Goal: Information Seeking & Learning: Learn about a topic

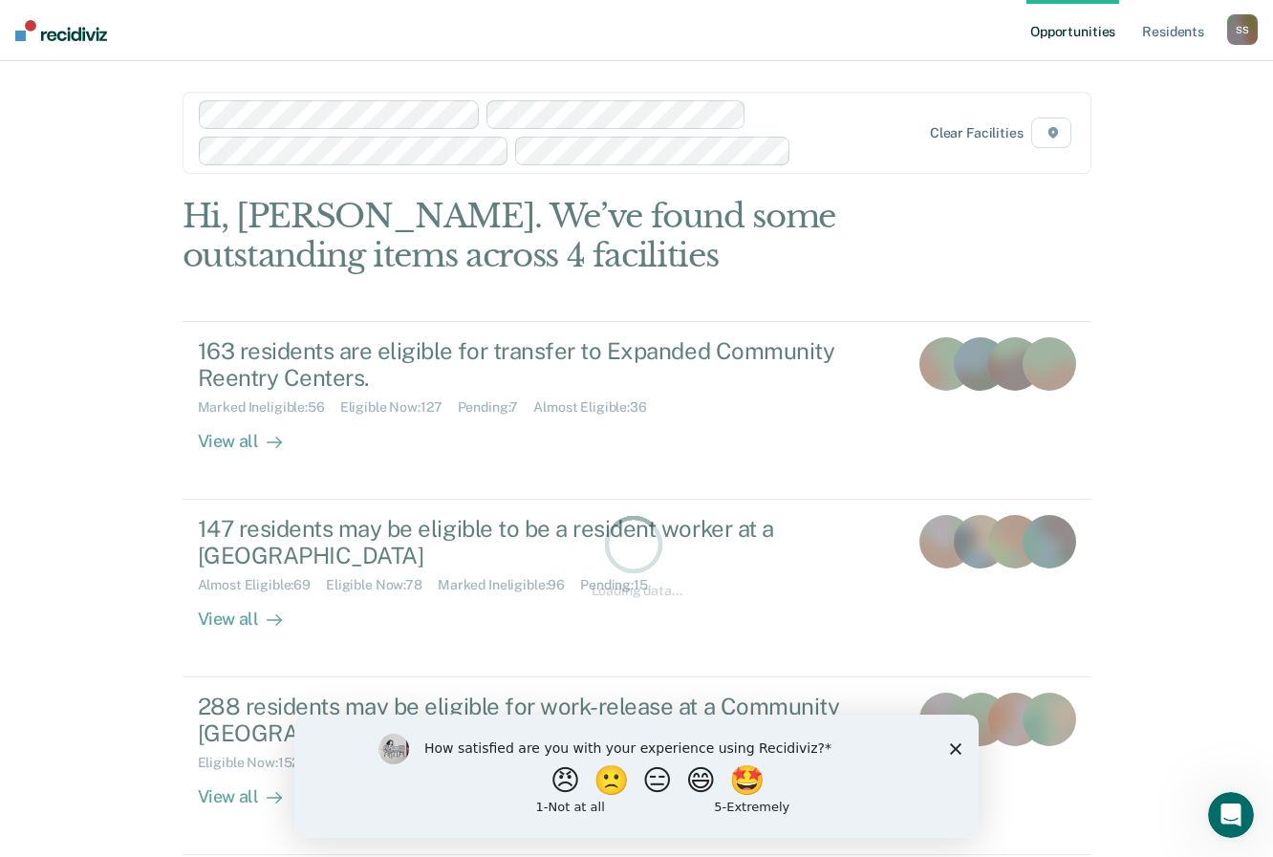
click at [965, 743] on div "How satisfied are you with your experience using Recidiviz? 😠 🙁 😑 😄 🤩 1 - Not a…" at bounding box center [636, 775] width 684 height 123
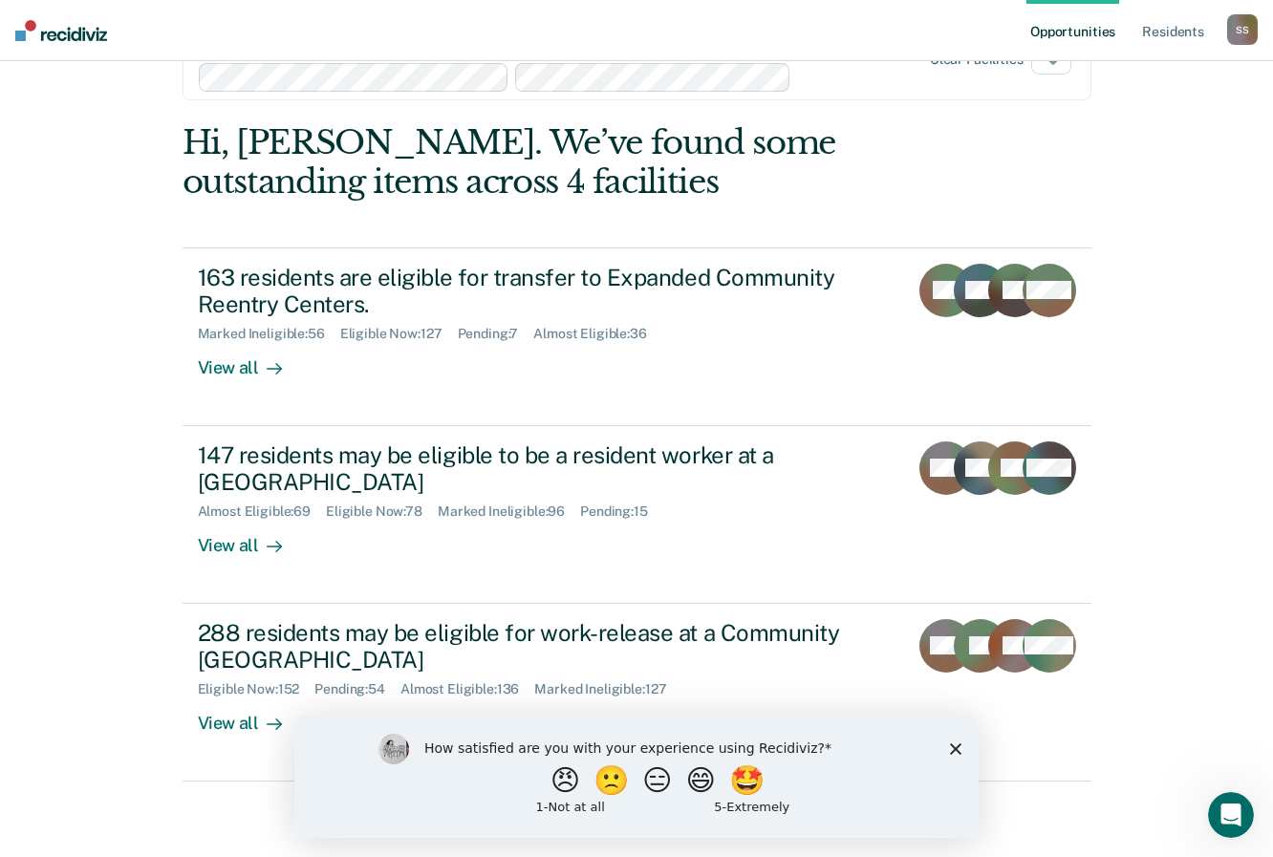
scroll to position [75, 0]
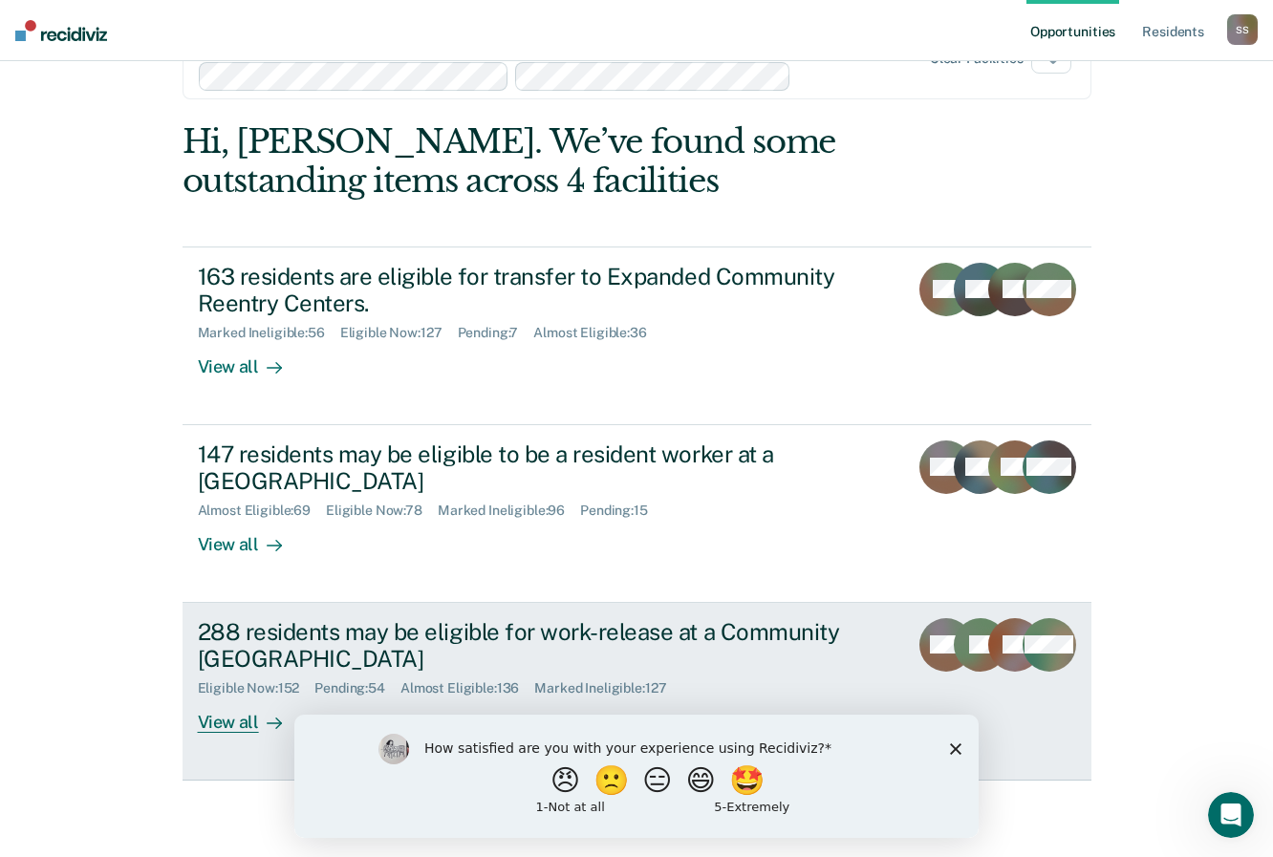
click at [187, 630] on link "288 residents may be eligible for work-release at a Community Reentry Center El…" at bounding box center [637, 692] width 909 height 178
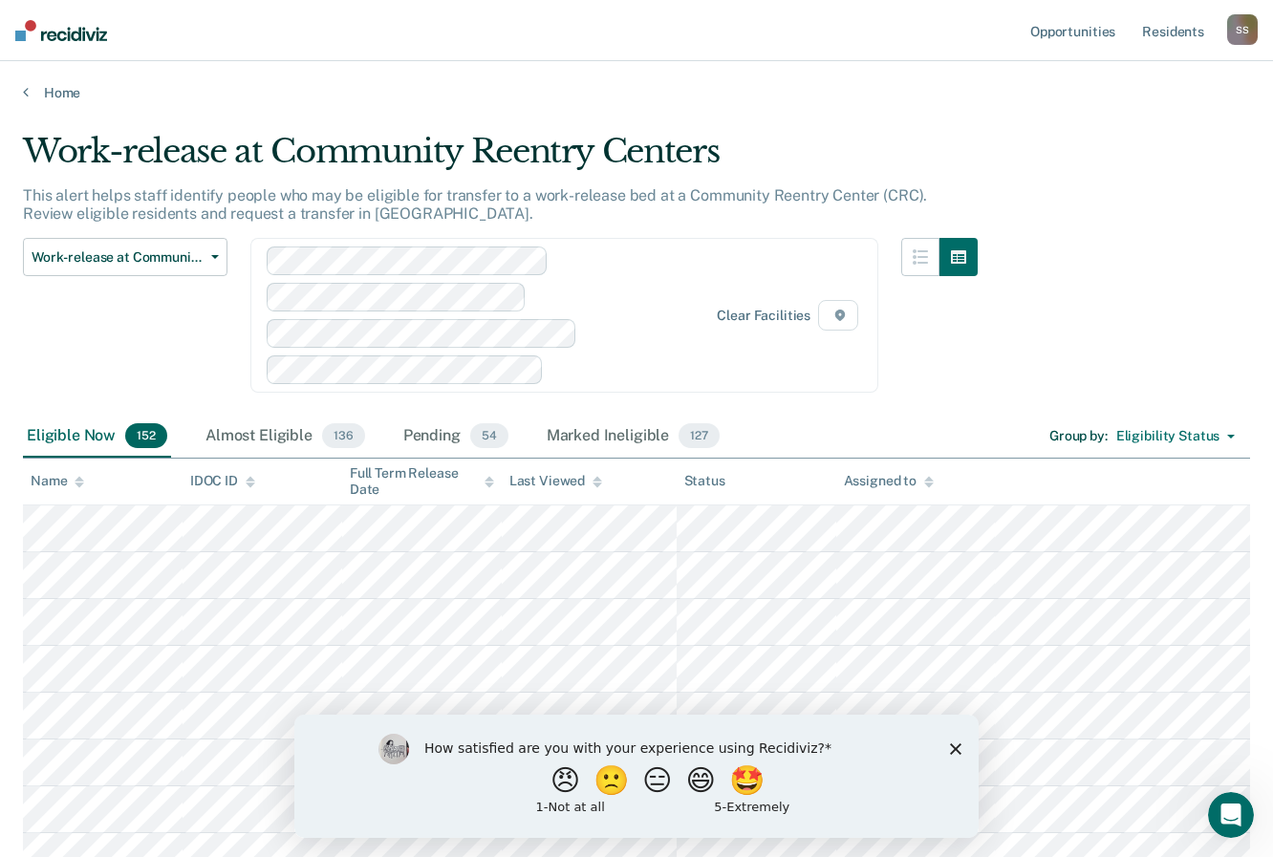
click at [959, 744] on icon "Close survey" at bounding box center [955, 748] width 11 height 11
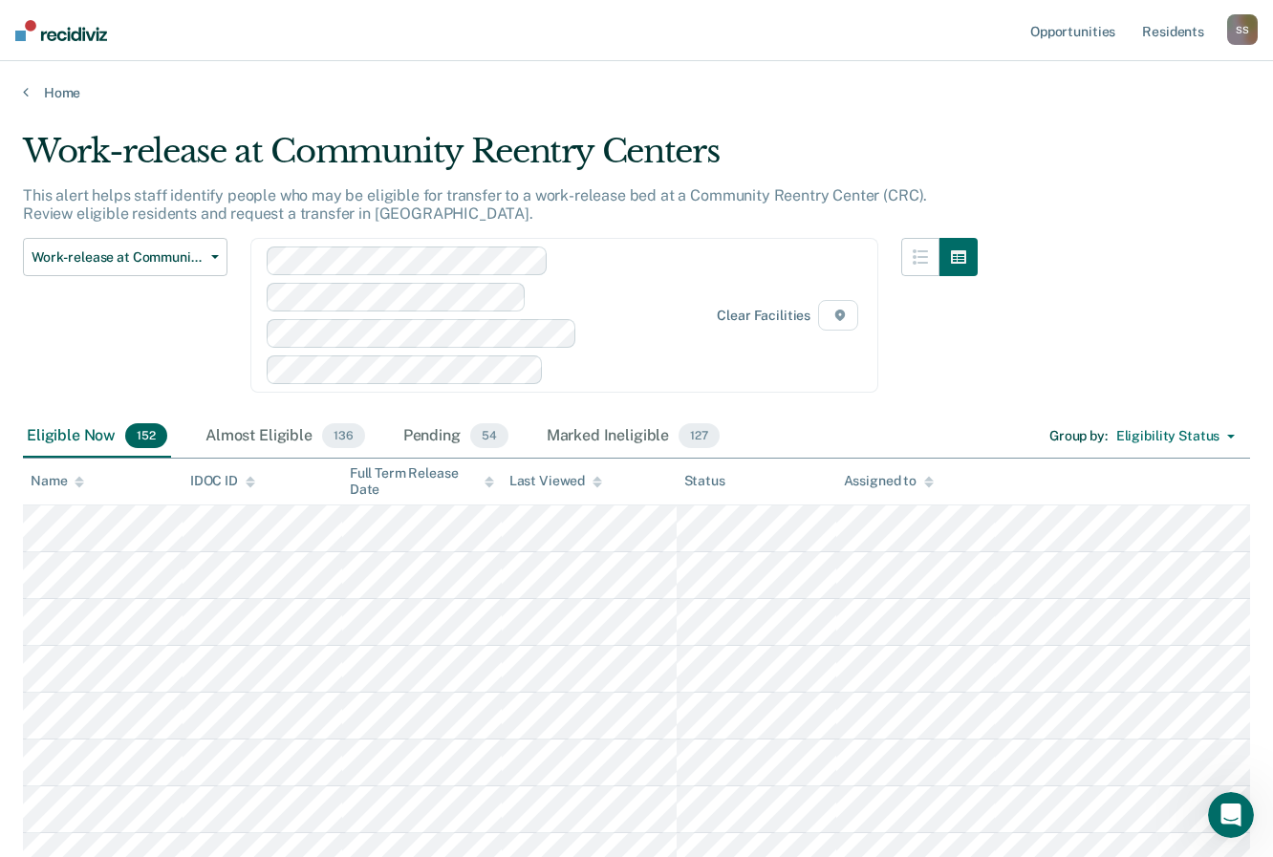
click at [256, 439] on div "Almost Eligible 136" at bounding box center [285, 437] width 167 height 42
click at [442, 439] on div "Pending 54" at bounding box center [456, 437] width 113 height 42
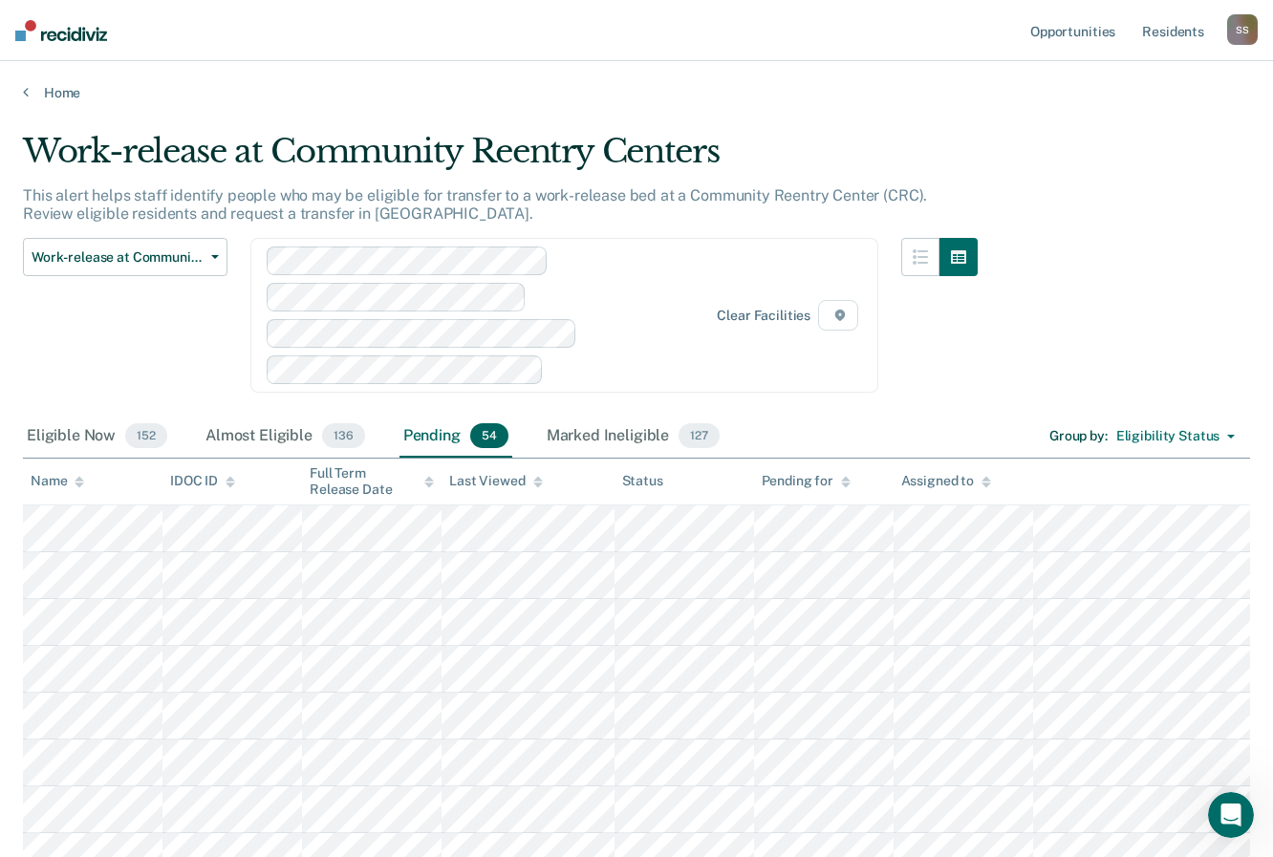
drag, startPoint x: 576, startPoint y: 440, endPoint x: 796, endPoint y: 47, distance: 450.2
click at [576, 439] on div "Marked Ineligible 127" at bounding box center [633, 437] width 181 height 42
click at [856, 97] on link "Home" at bounding box center [636, 92] width 1227 height 17
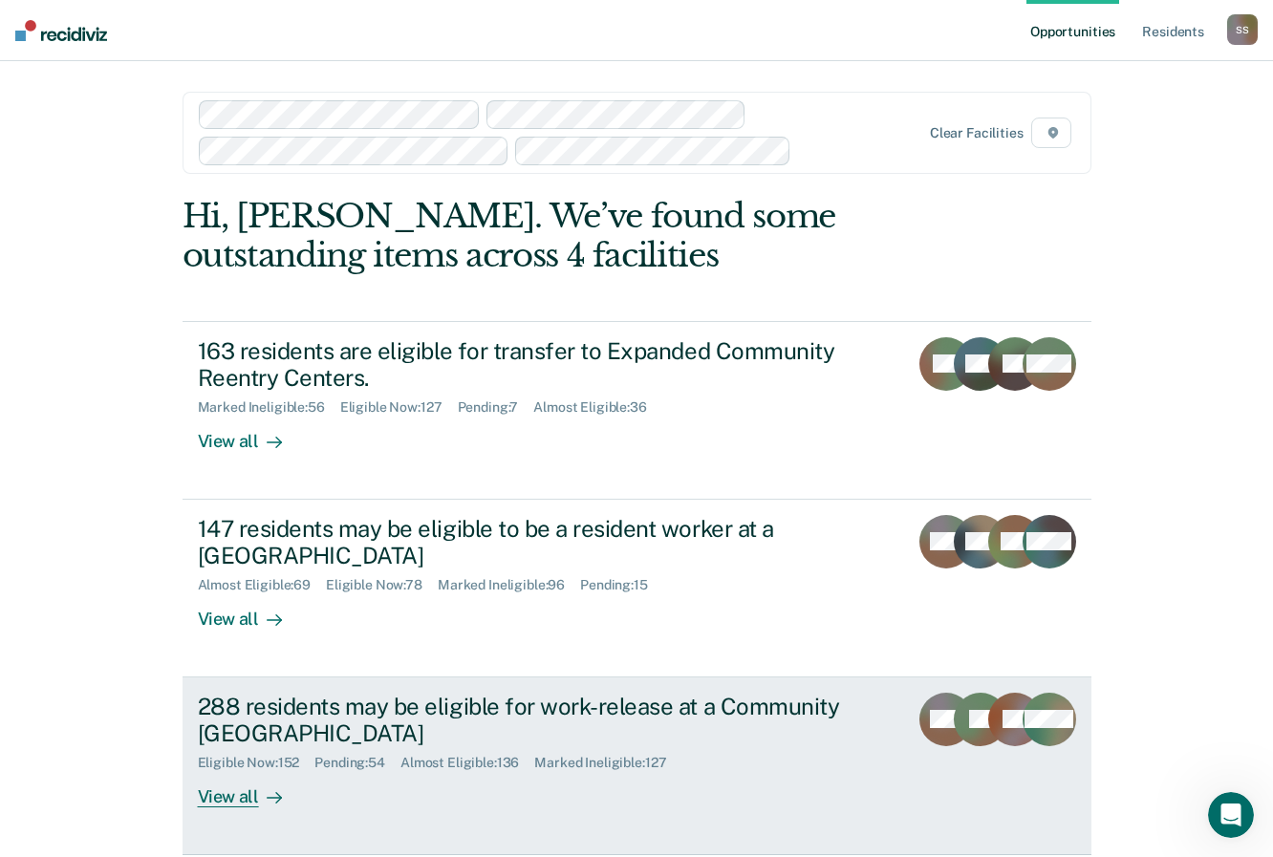
click at [273, 723] on div "288 residents may be eligible for work-release at a Community [GEOGRAPHIC_DATA]" at bounding box center [533, 720] width 671 height 55
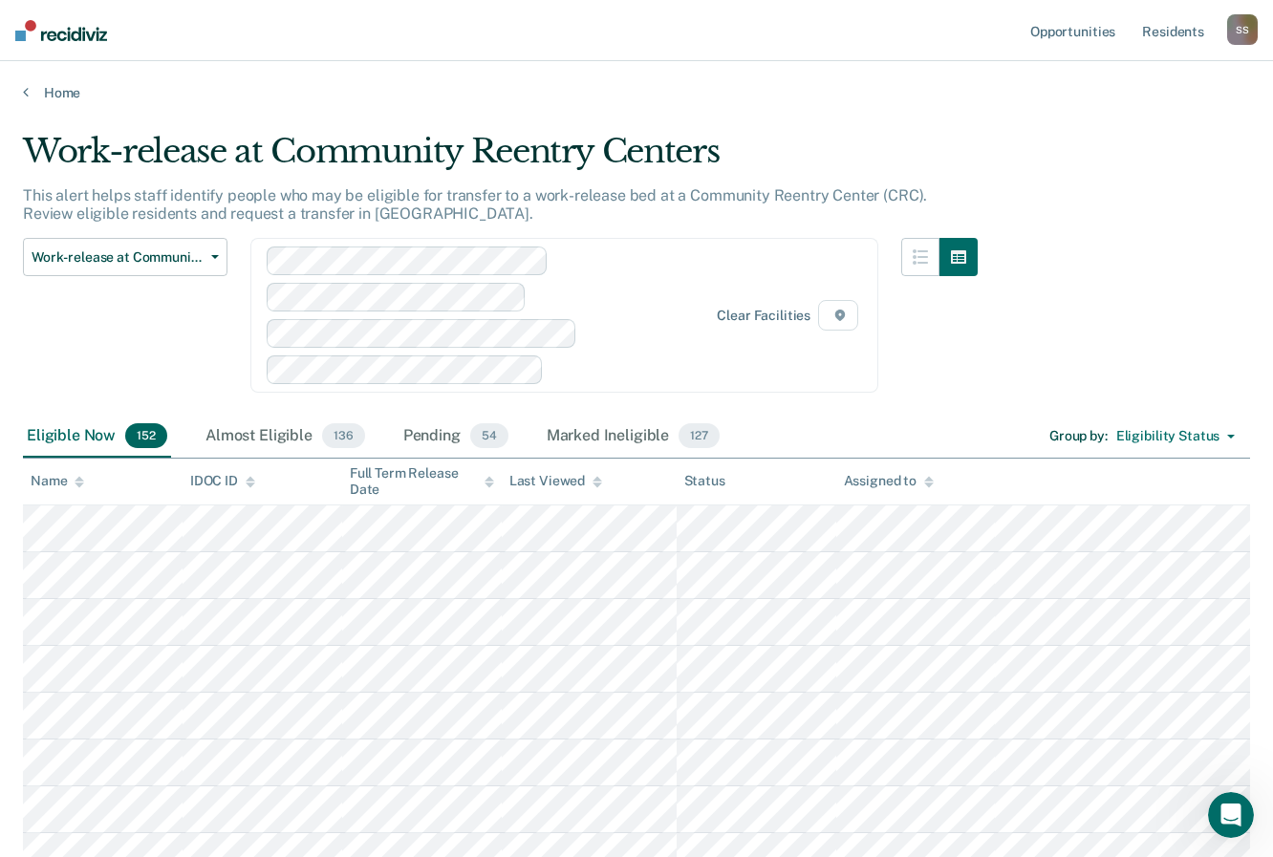
drag, startPoint x: 168, startPoint y: 366, endPoint x: 178, endPoint y: 362, distance: 10.3
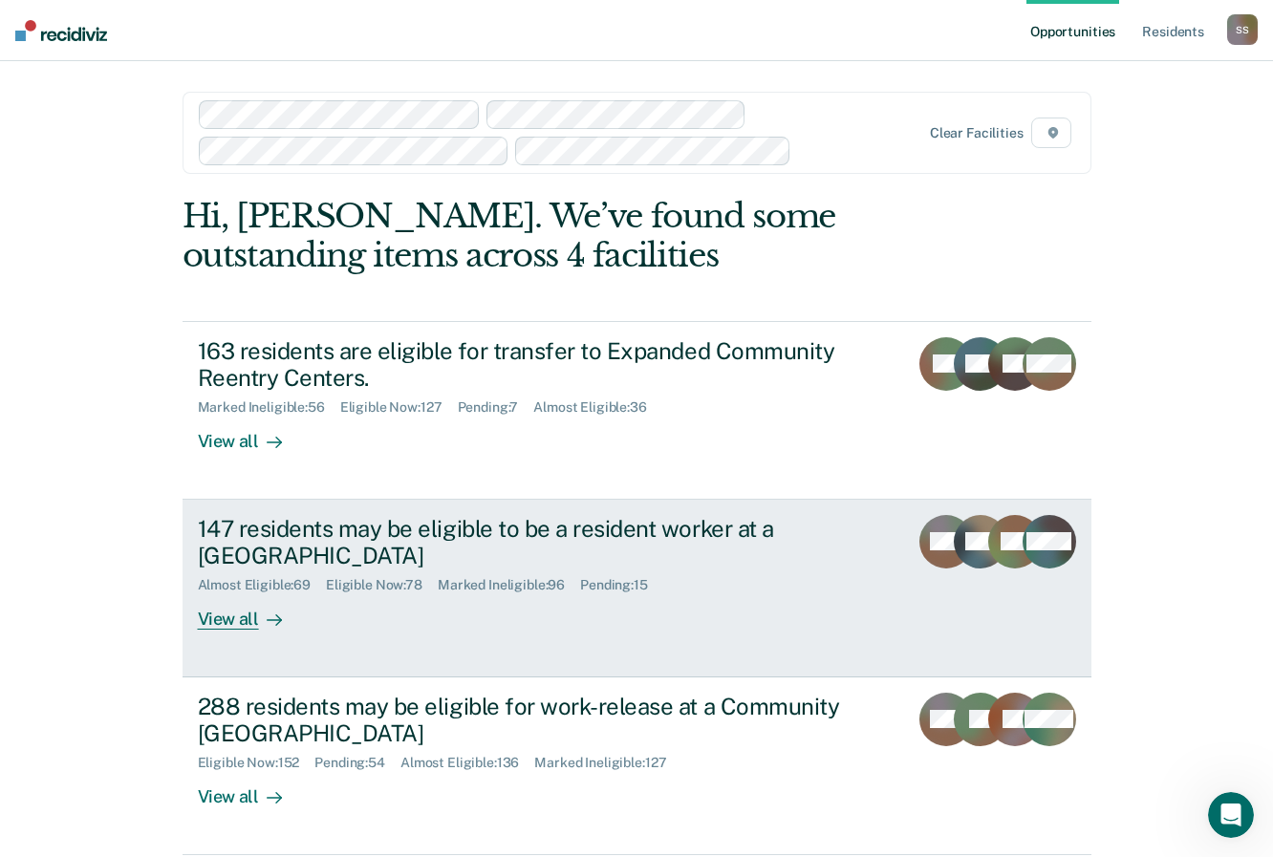
click at [334, 539] on div "147 residents may be eligible to be a resident worker at a [GEOGRAPHIC_DATA]" at bounding box center [533, 542] width 671 height 55
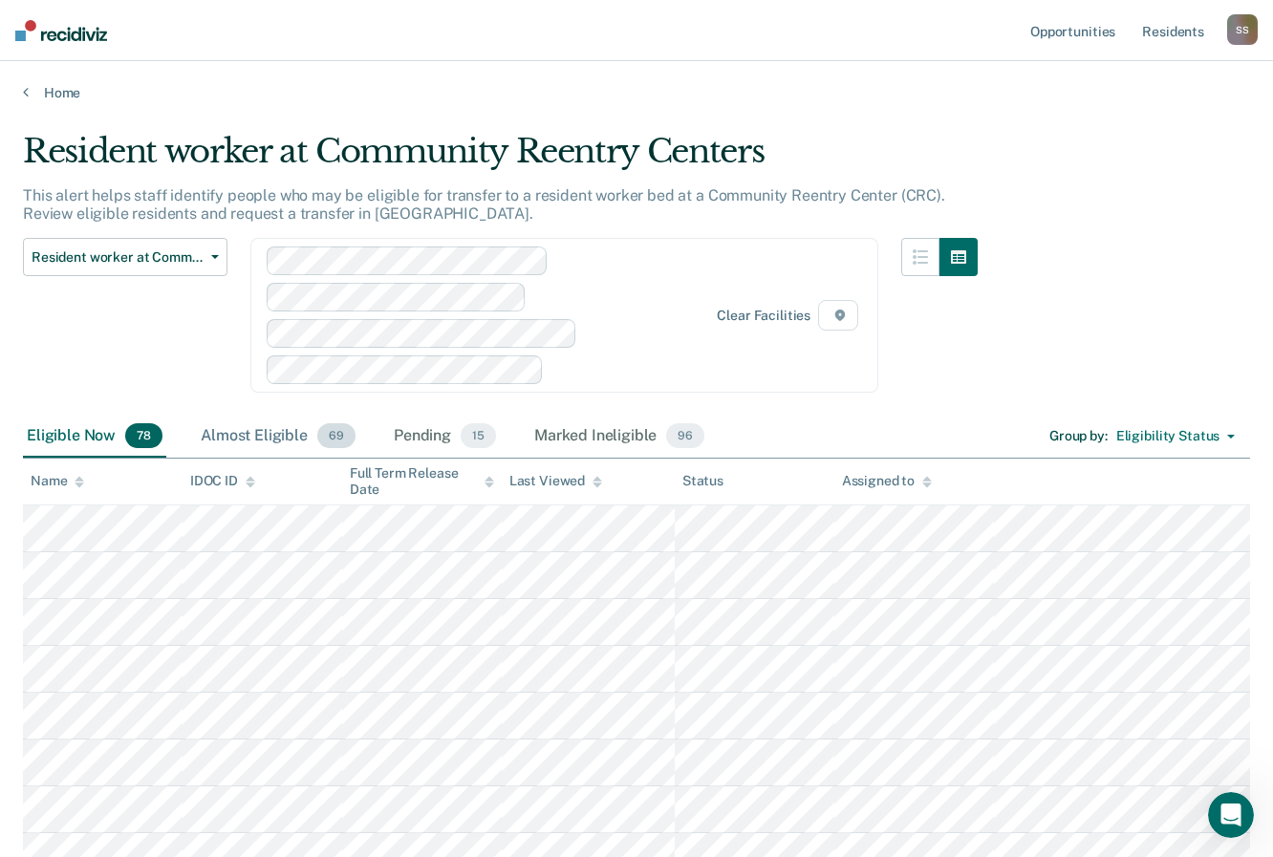
click at [260, 436] on div "Almost Eligible 69" at bounding box center [278, 437] width 162 height 42
click at [422, 441] on div "Pending 15" at bounding box center [445, 437] width 110 height 42
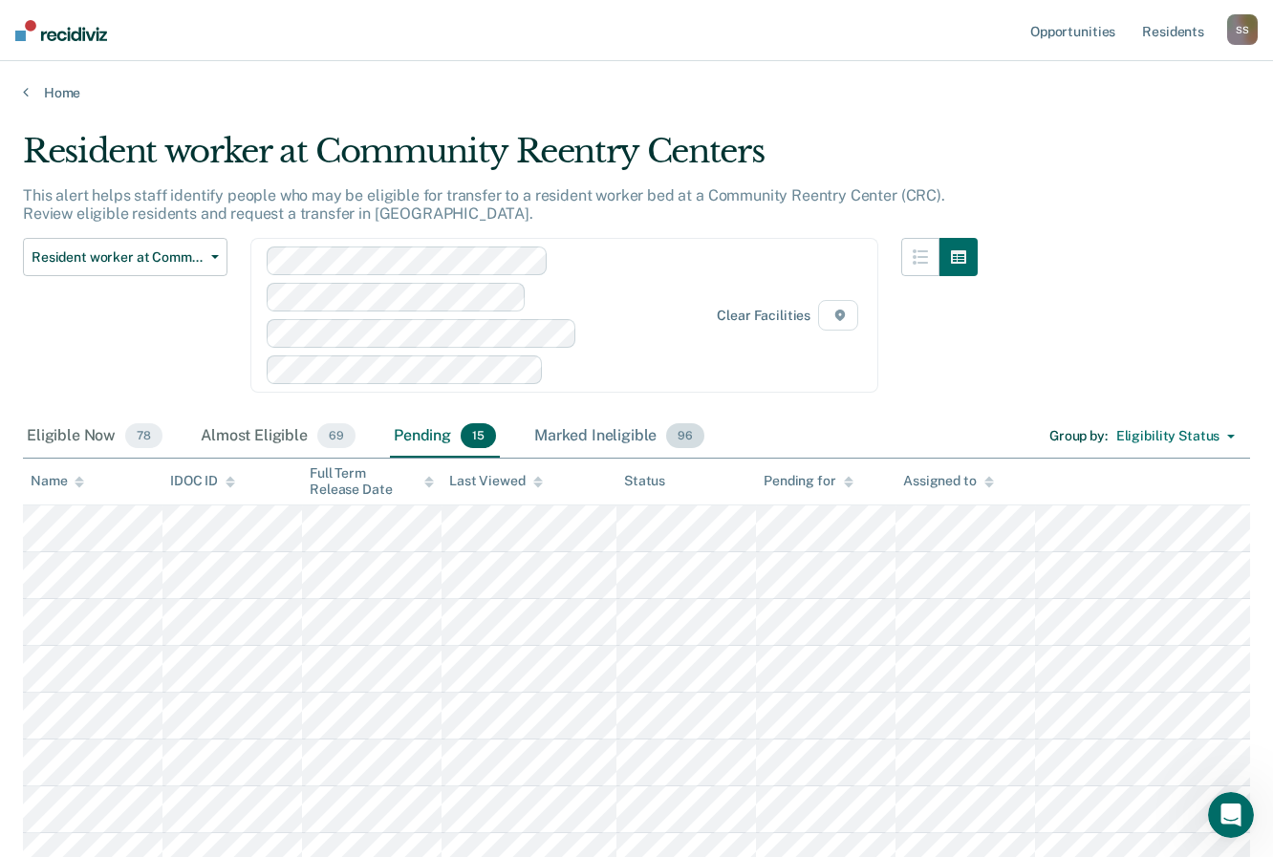
click at [623, 444] on div "Marked Ineligible 96" at bounding box center [619, 437] width 178 height 42
click at [64, 91] on link "Home" at bounding box center [636, 92] width 1227 height 17
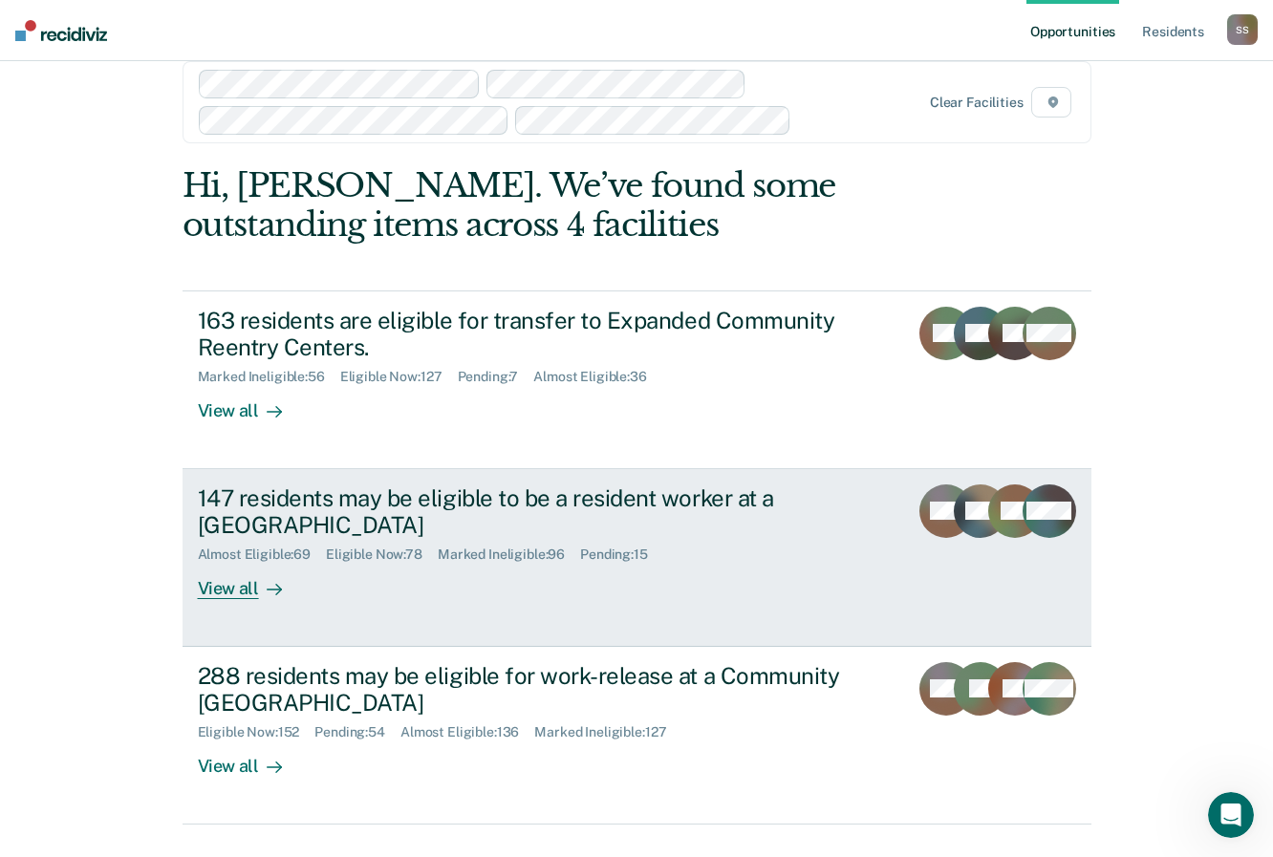
scroll to position [75, 0]
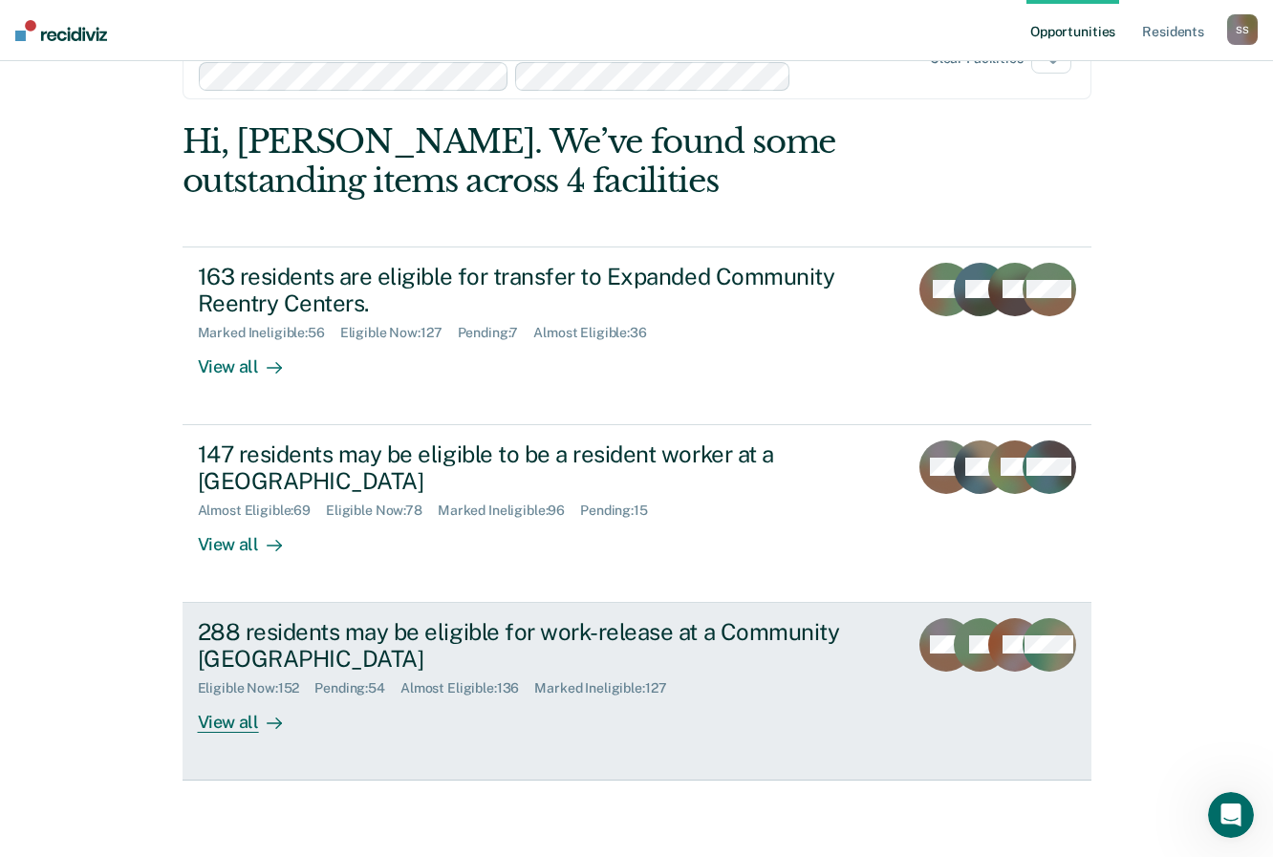
click at [268, 640] on div "288 residents may be eligible for work-release at a Community [GEOGRAPHIC_DATA]" at bounding box center [533, 645] width 671 height 55
